Goal: Transaction & Acquisition: Subscribe to service/newsletter

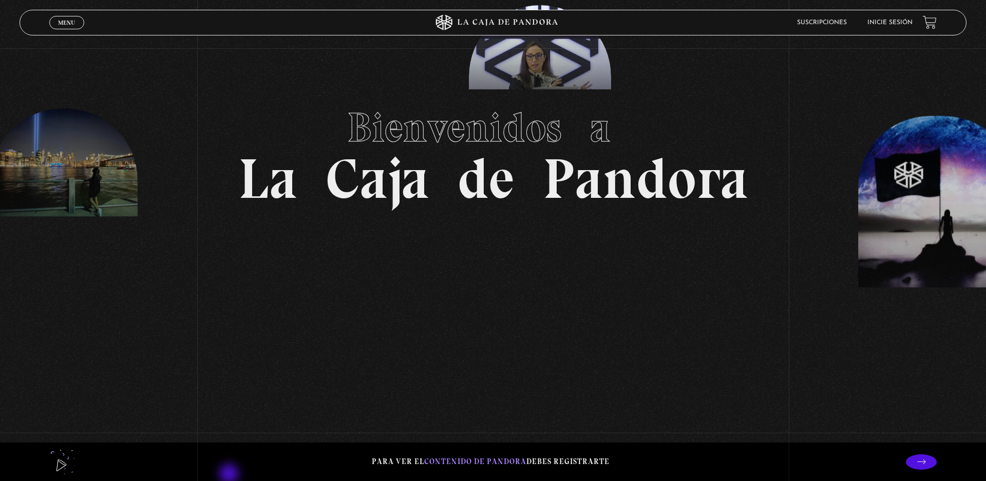
scroll to position [91, 0]
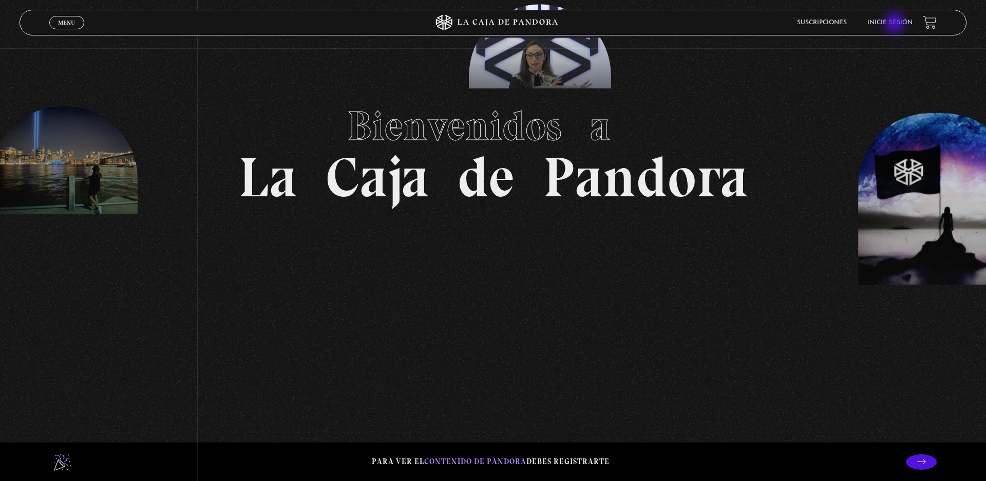
click at [895, 24] on link "Inicie sesión" at bounding box center [889, 23] width 45 height 6
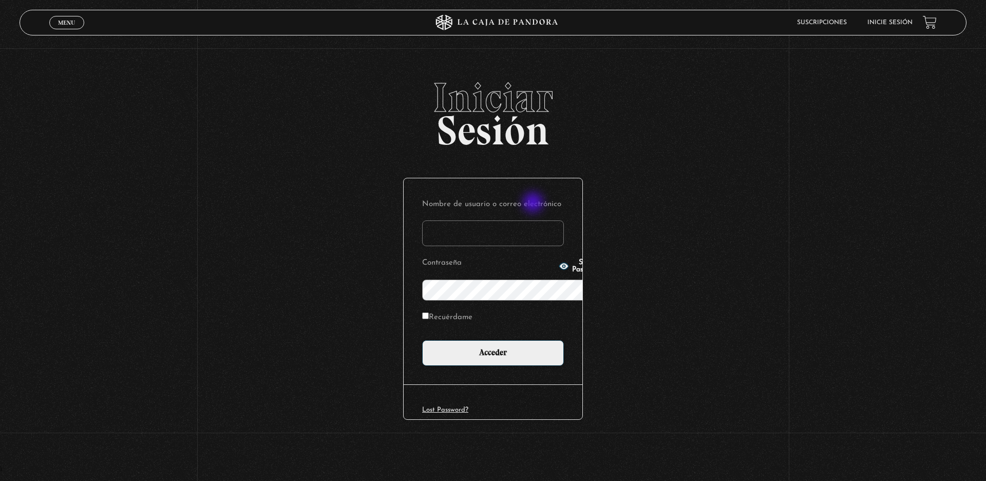
click at [534, 220] on input "Nombre de usuario o correo electrónico" at bounding box center [493, 233] width 142 height 26
type input "eilynmi@gmail.com"
click at [559, 264] on button "Show Password" at bounding box center [580, 266] width 43 height 14
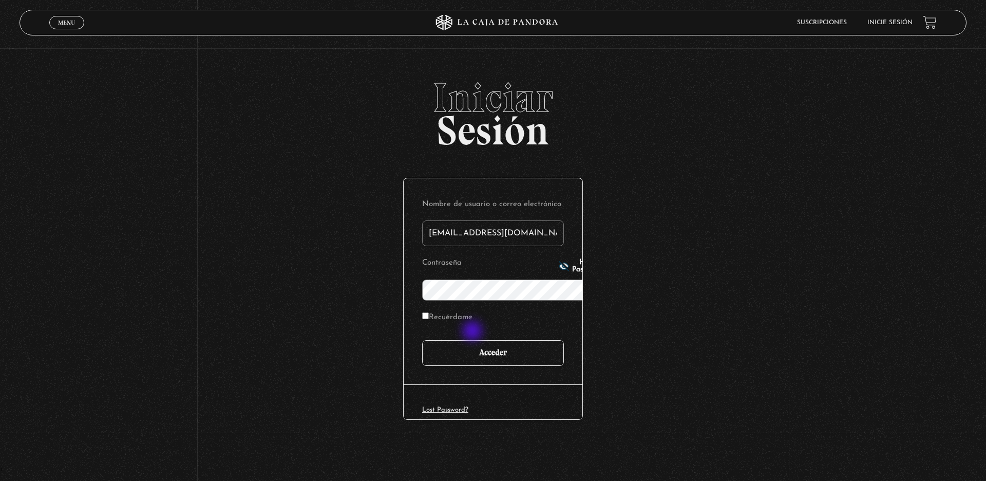
click at [473, 340] on input "Acceder" at bounding box center [493, 353] width 142 height 26
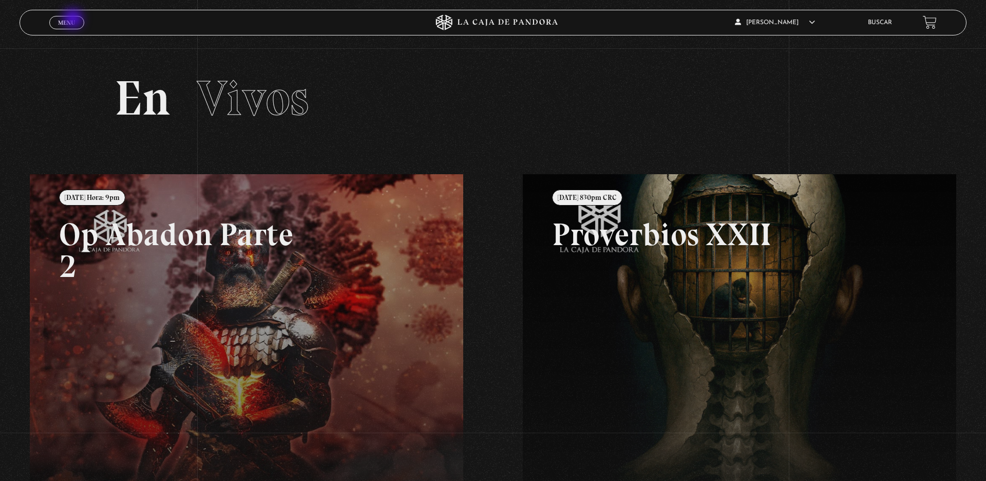
click at [74, 20] on span "Menu" at bounding box center [66, 23] width 17 height 6
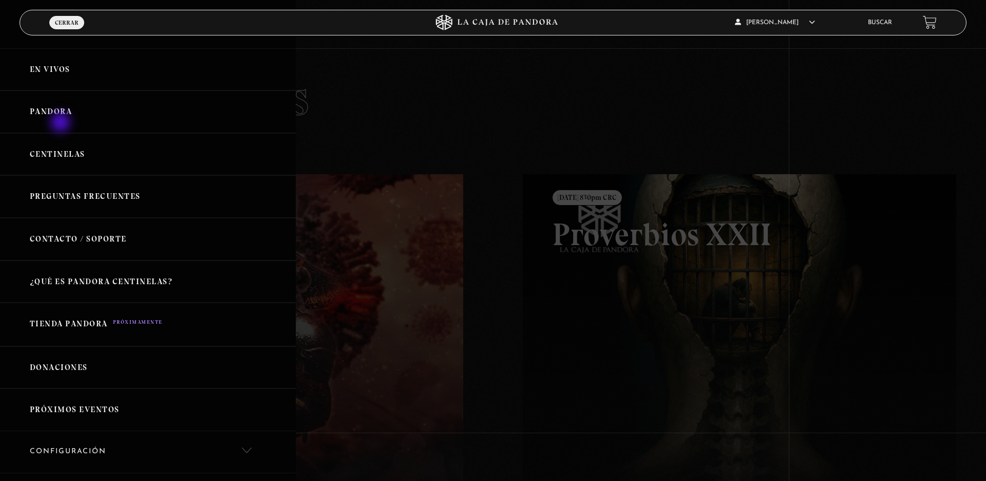
click at [62, 123] on link "Pandora" at bounding box center [148, 111] width 296 height 43
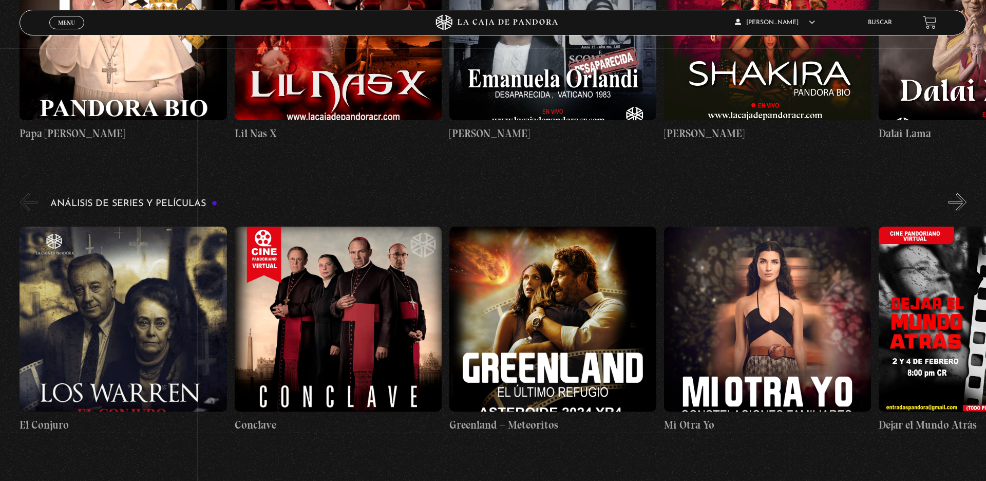
scroll to position [1740, 0]
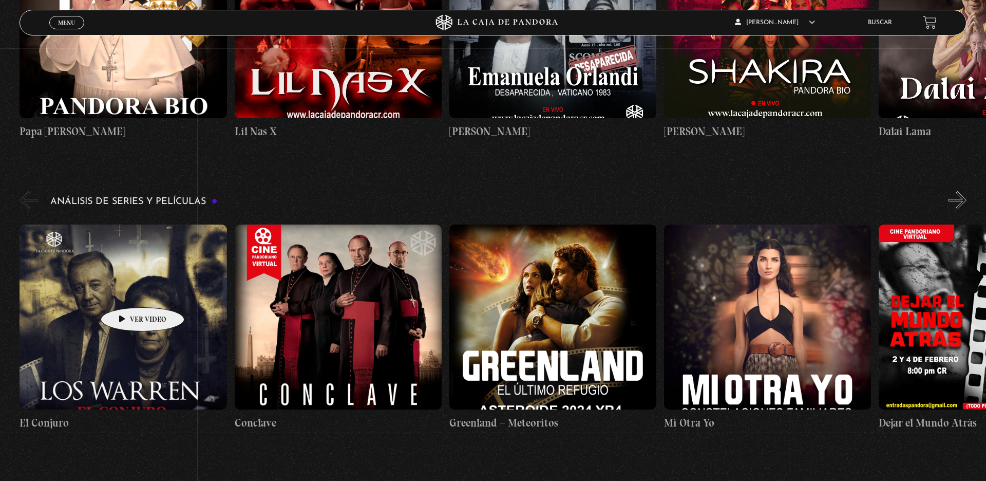
click at [126, 292] on figure at bounding box center [123, 316] width 207 height 185
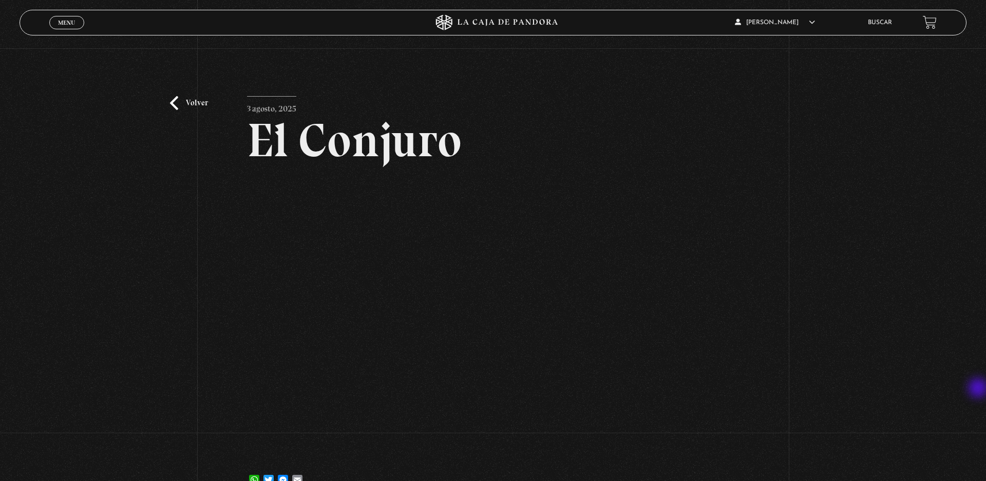
scroll to position [180, 0]
